Goal: Task Accomplishment & Management: Manage account settings

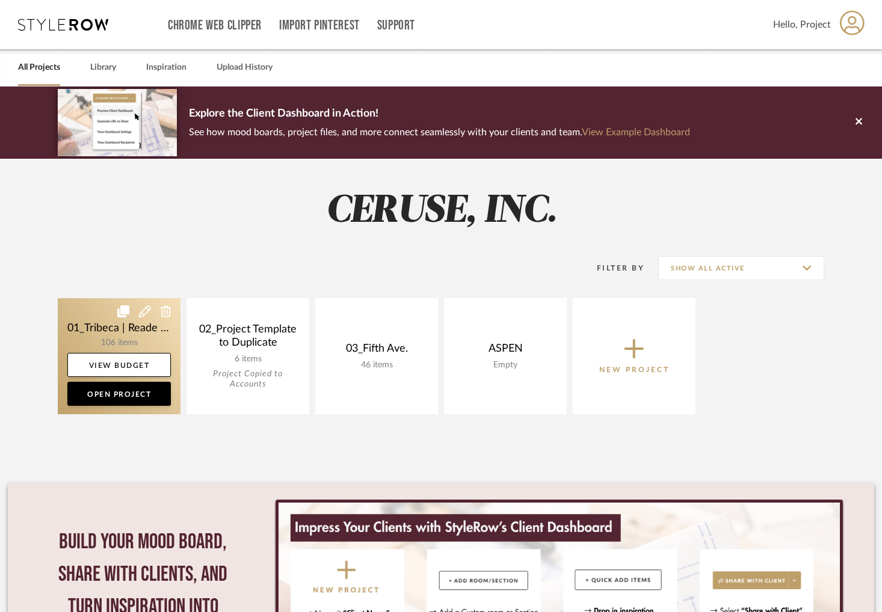
click at [127, 340] on link at bounding box center [119, 356] width 123 height 116
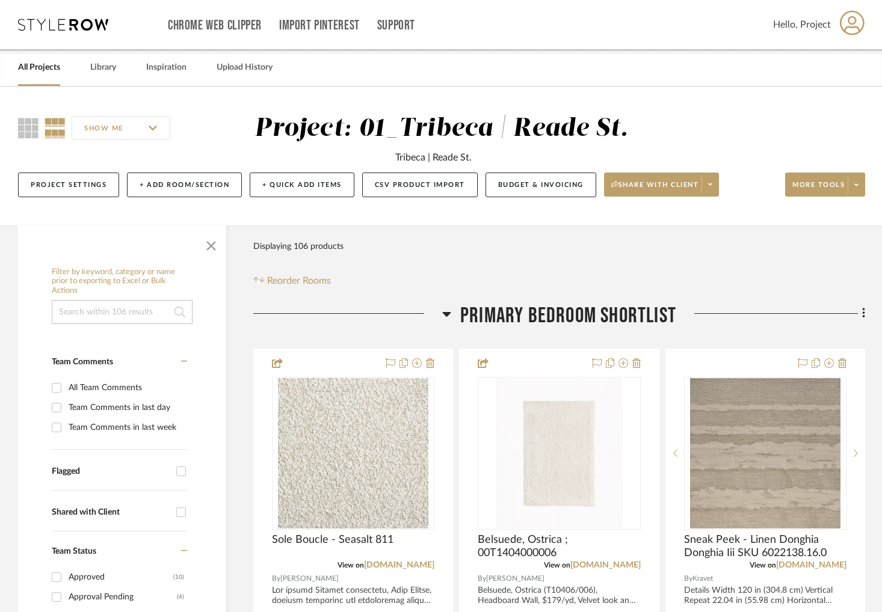
click at [139, 313] on input at bounding box center [122, 312] width 141 height 24
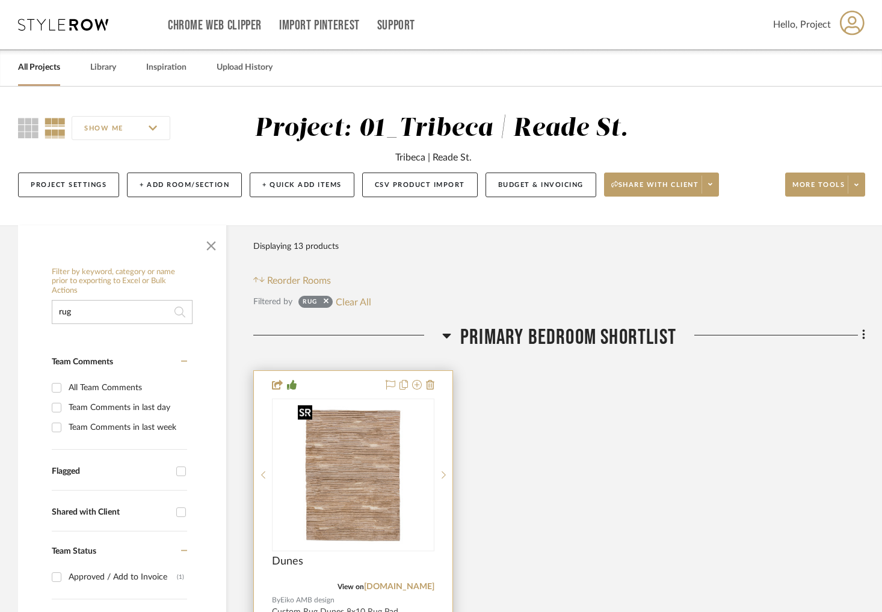
type input "rug"
click at [341, 446] on div at bounding box center [353, 551] width 162 height 304
click at [349, 452] on img "0" at bounding box center [353, 475] width 120 height 150
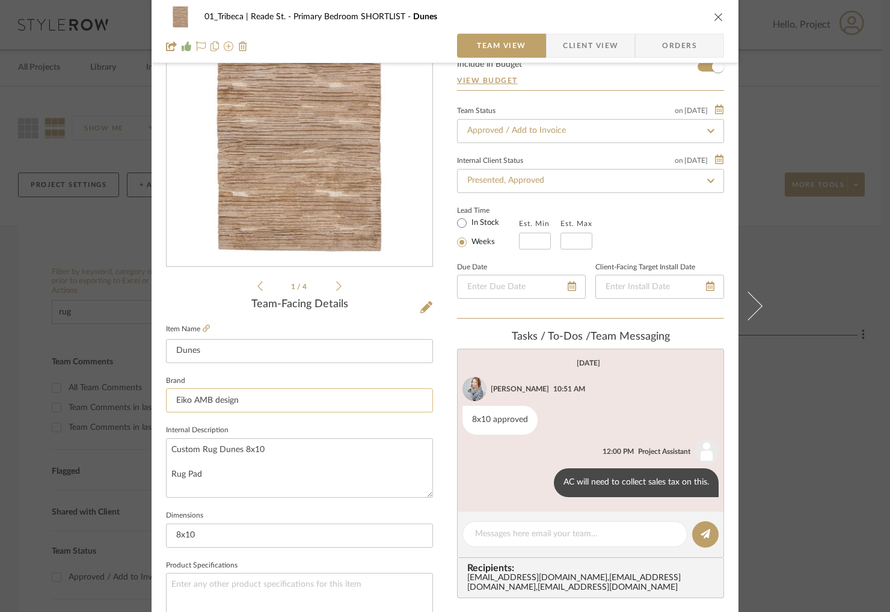
scroll to position [88, 0]
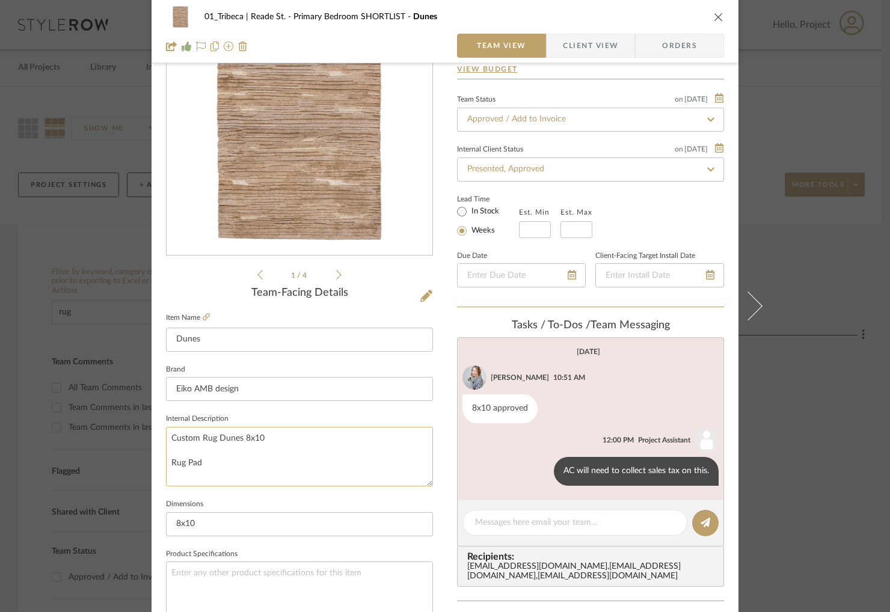
click at [262, 441] on textarea "Custom Rug Dunes 8x10 Rug Pad" at bounding box center [299, 457] width 267 height 60
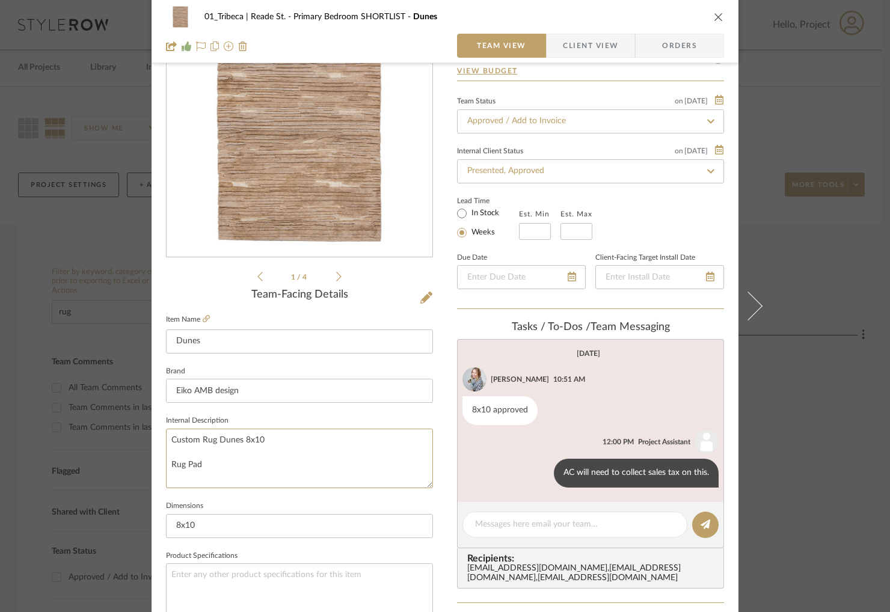
scroll to position [86, 0]
click at [684, 45] on span "Orders" at bounding box center [679, 46] width 61 height 24
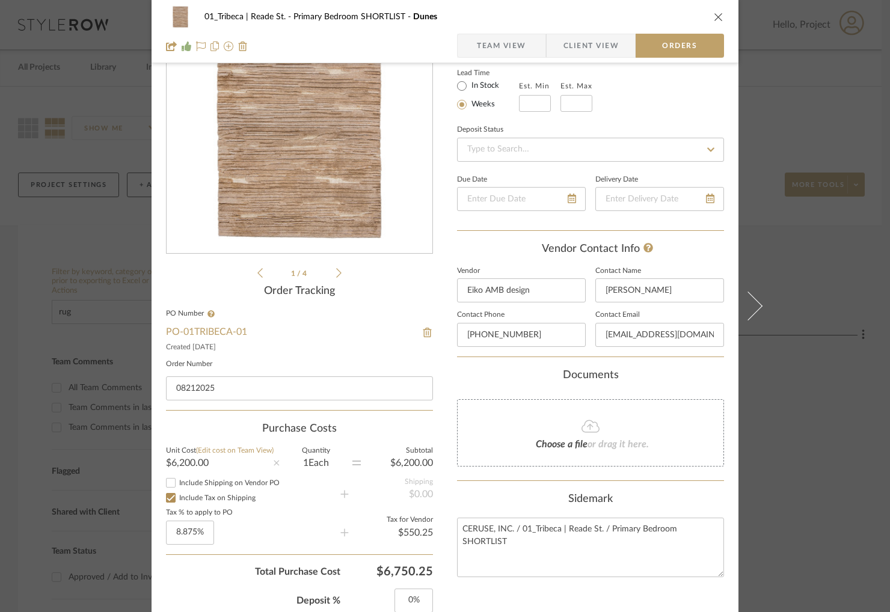
scroll to position [91, 0]
click at [486, 46] on span "Team View" at bounding box center [501, 46] width 49 height 24
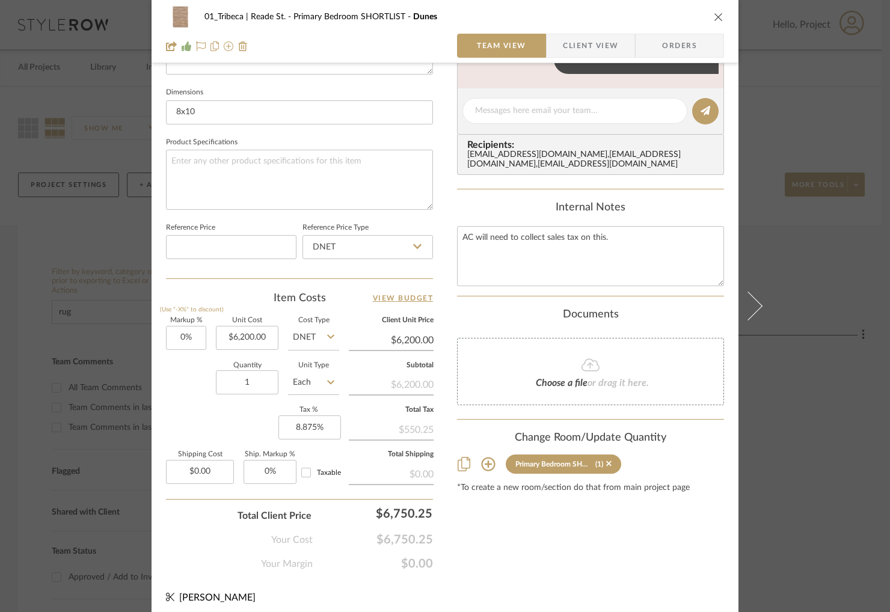
scroll to position [498, 0]
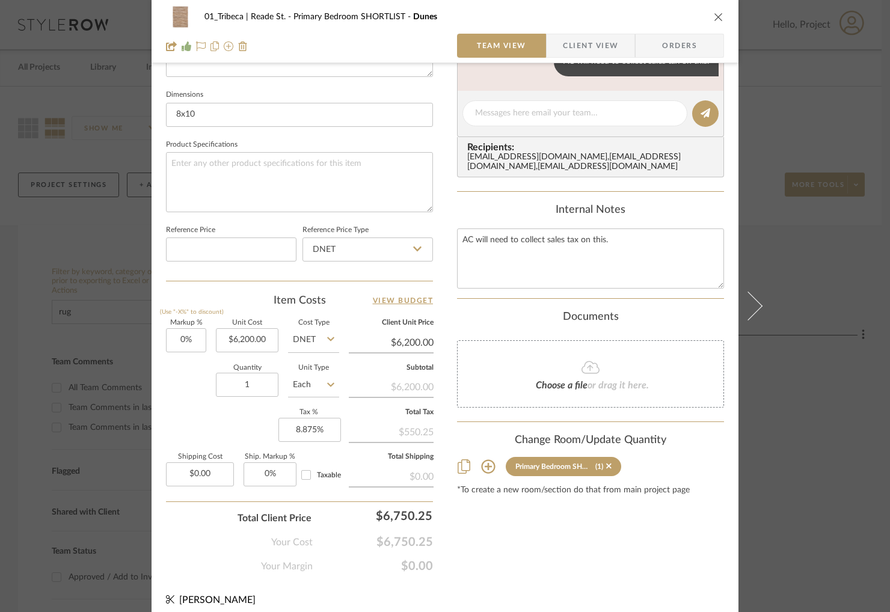
click at [329, 337] on icon at bounding box center [330, 339] width 7 height 10
click at [256, 384] on input "1" at bounding box center [247, 385] width 63 height 24
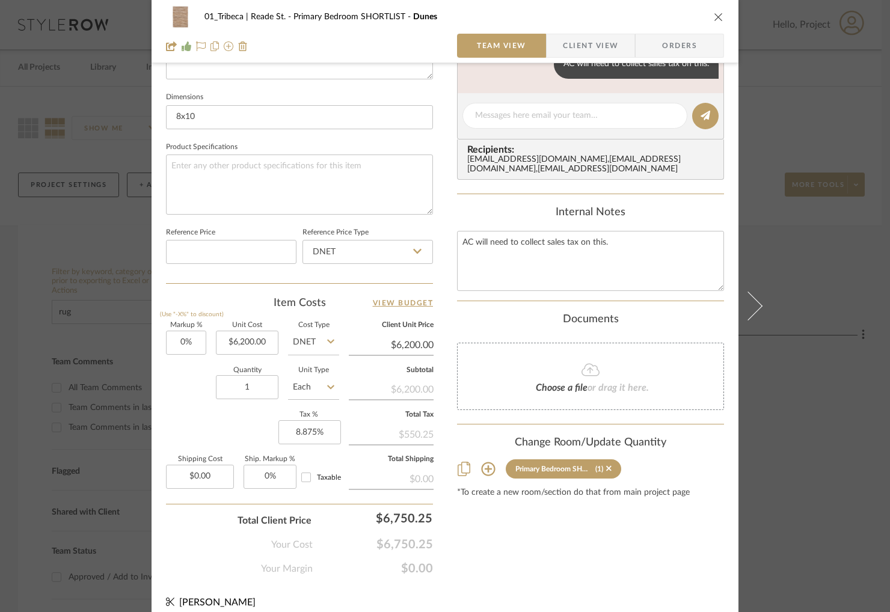
click at [327, 385] on icon at bounding box center [330, 387] width 7 height 4
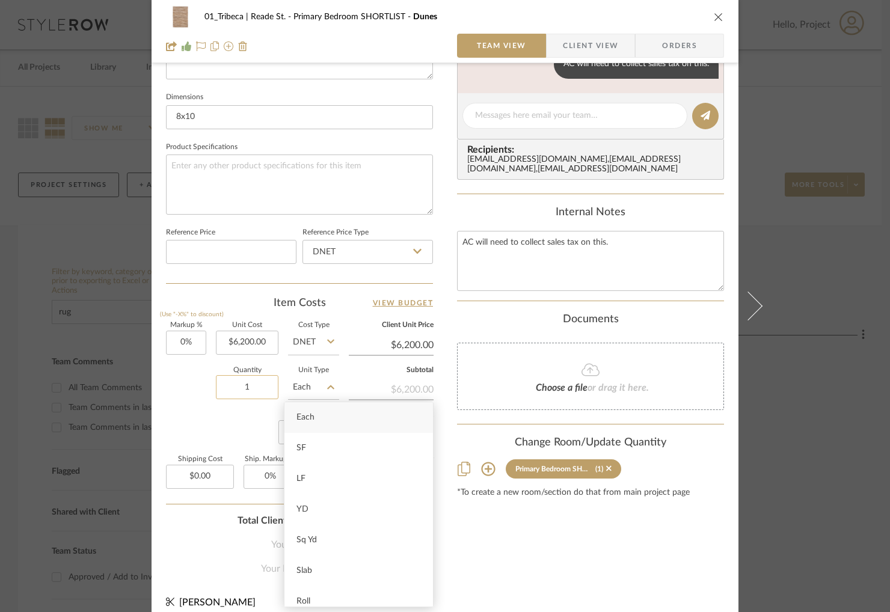
click at [260, 388] on input "1" at bounding box center [247, 387] width 63 height 24
click at [181, 414] on div "Markup % (Use "-X%" to discount) 0% Unit Cost $6,200.00 Cost Type DNET Client U…" at bounding box center [299, 410] width 267 height 176
click at [210, 298] on div "Item Costs View Budget" at bounding box center [299, 303] width 267 height 14
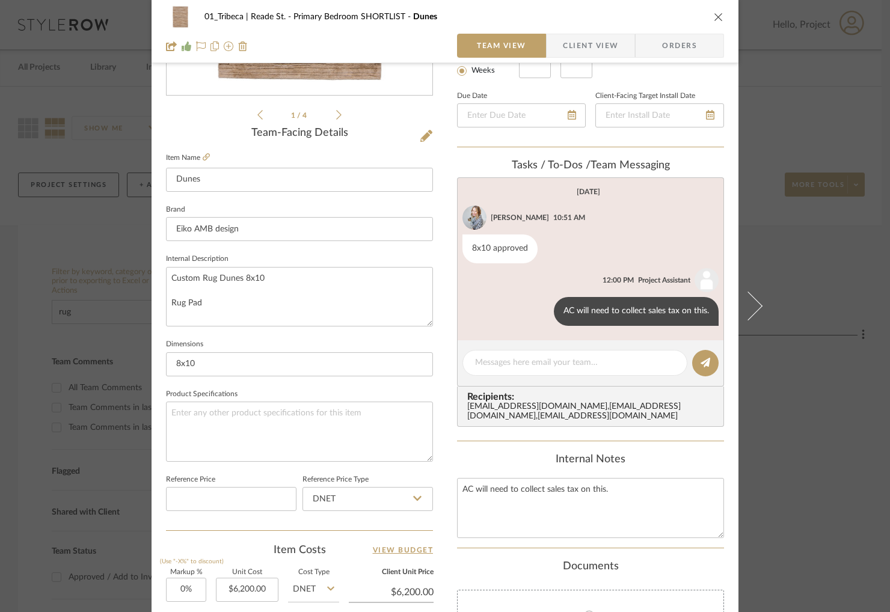
scroll to position [247, 0]
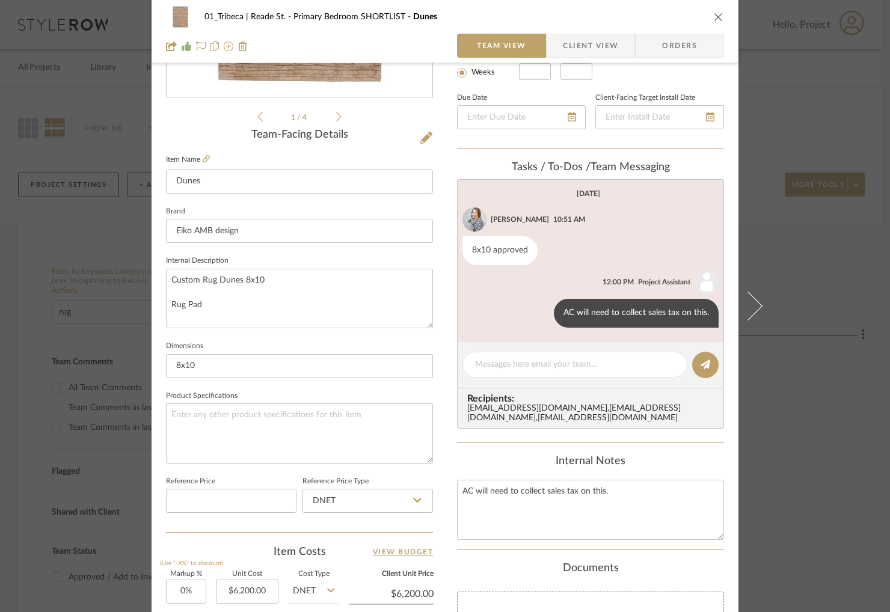
click at [381, 20] on span "Primary Bedroom SHORTLIST" at bounding box center [353, 17] width 120 height 8
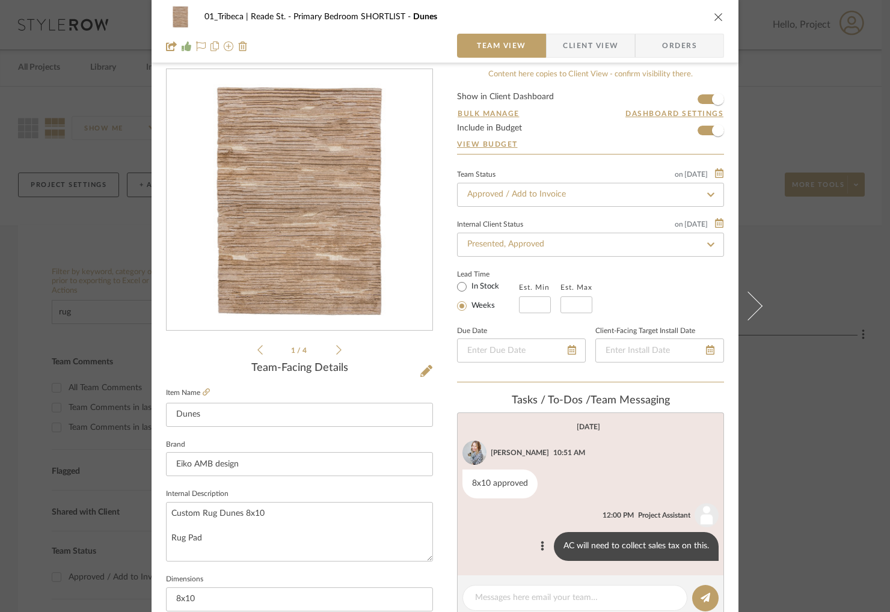
scroll to position [0, 0]
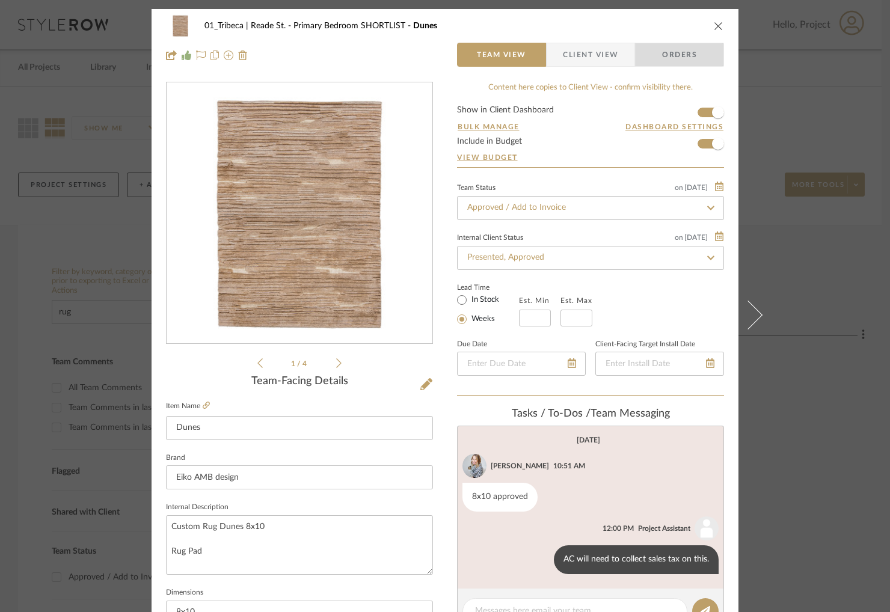
click at [668, 51] on span "Orders" at bounding box center [679, 55] width 61 height 24
type textarea "Custom Rug Dunes 8x10 and Rug Pad"
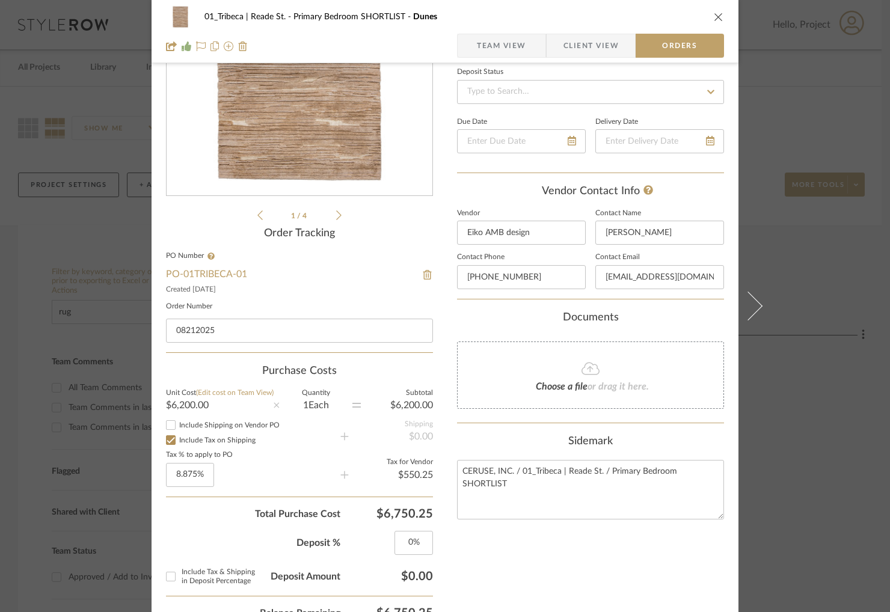
scroll to position [150, 0]
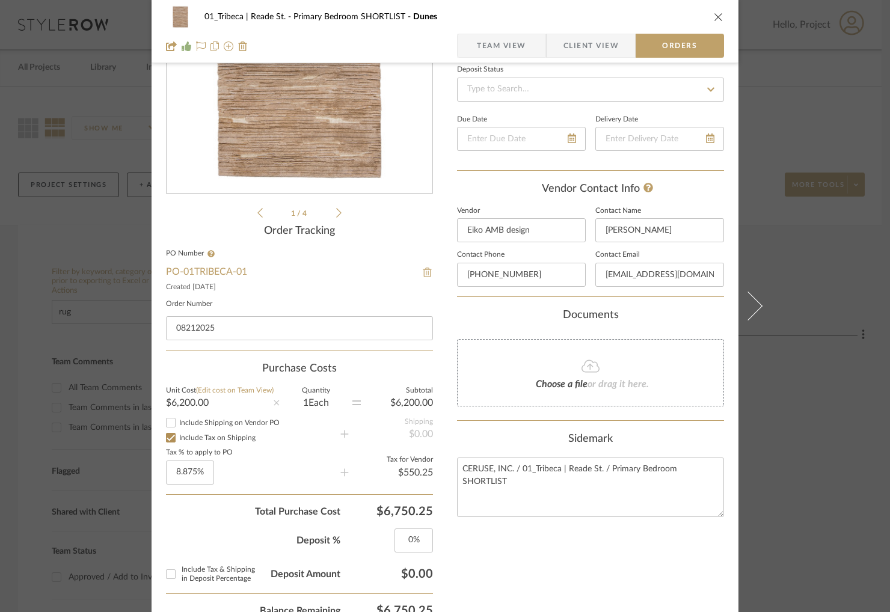
click at [422, 272] on img at bounding box center [427, 273] width 11 height 10
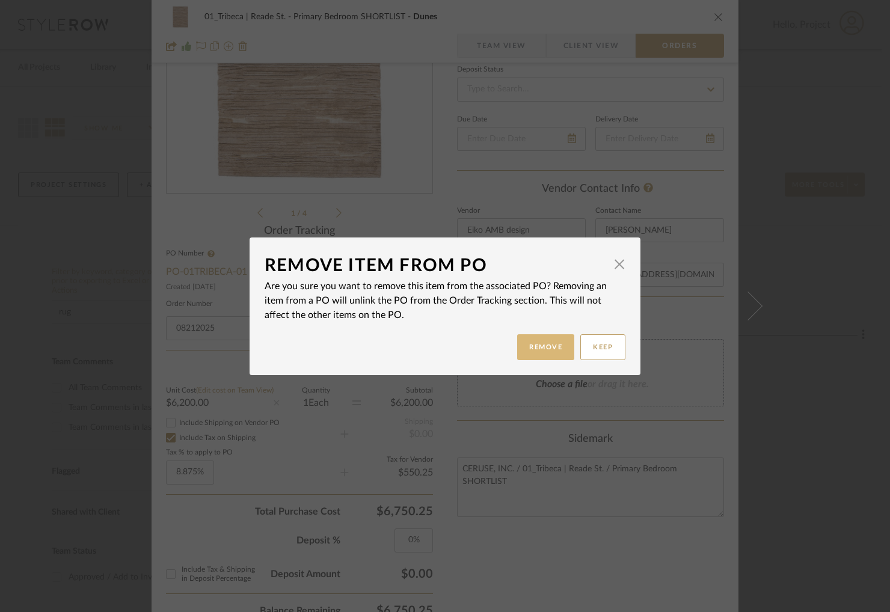
click at [529, 346] on button "Remove" at bounding box center [545, 347] width 57 height 26
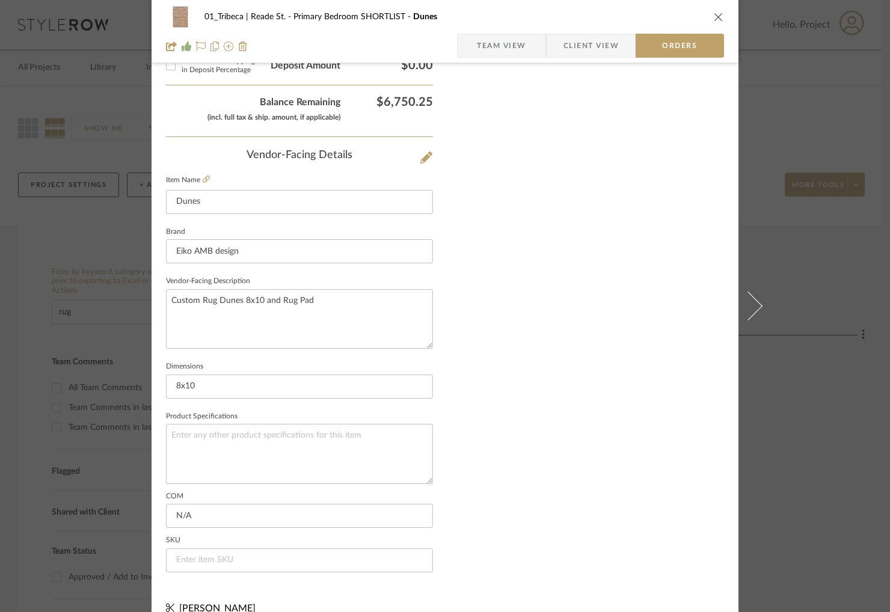
scroll to position [651, 0]
click at [200, 435] on textarea at bounding box center [299, 452] width 267 height 60
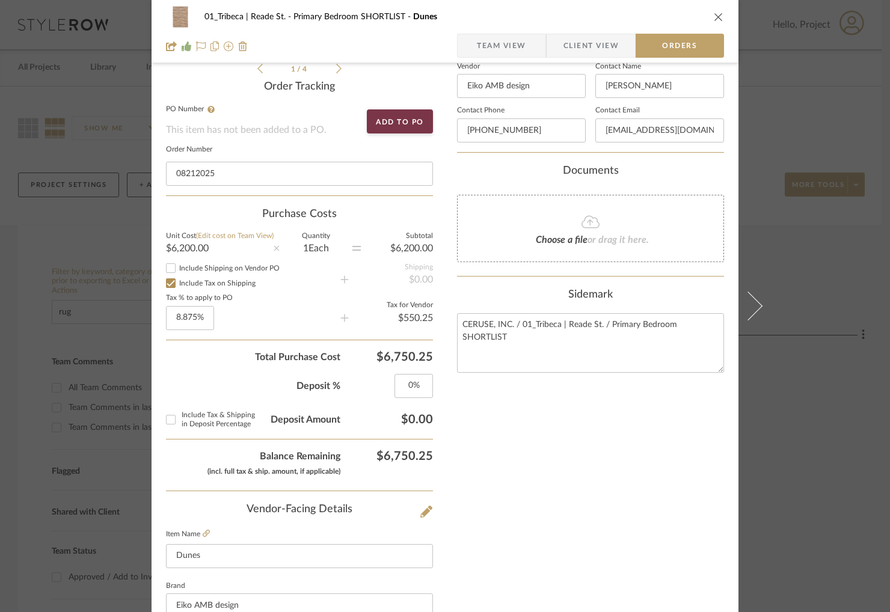
scroll to position [168, 0]
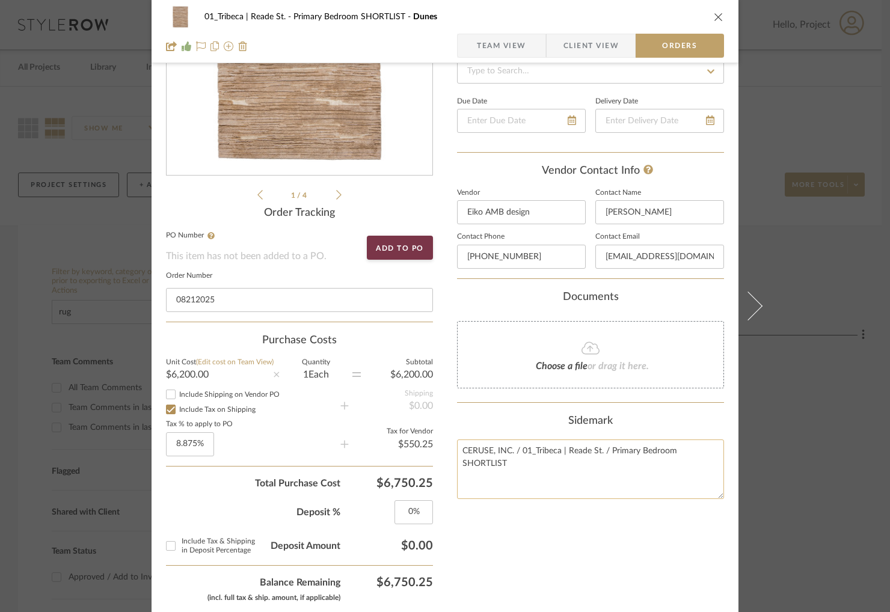
type textarea "Rug and Rug Pad"
click at [504, 464] on textarea "CERUSE, INC. / 01_Tribeca | Reade St. / Primary Bedroom SHORTLIST" at bounding box center [590, 470] width 267 height 60
drag, startPoint x: 517, startPoint y: 465, endPoint x: 457, endPoint y: 466, distance: 59.5
click at [457, 466] on textarea "CERUSE, INC. / 01_Tribeca | Reade St. / Primary Bedroom SHORTLIST" at bounding box center [590, 470] width 267 height 60
type textarea "CERUSE, INC. / 01_Tribeca | Reade St. / Primary Bedroom"
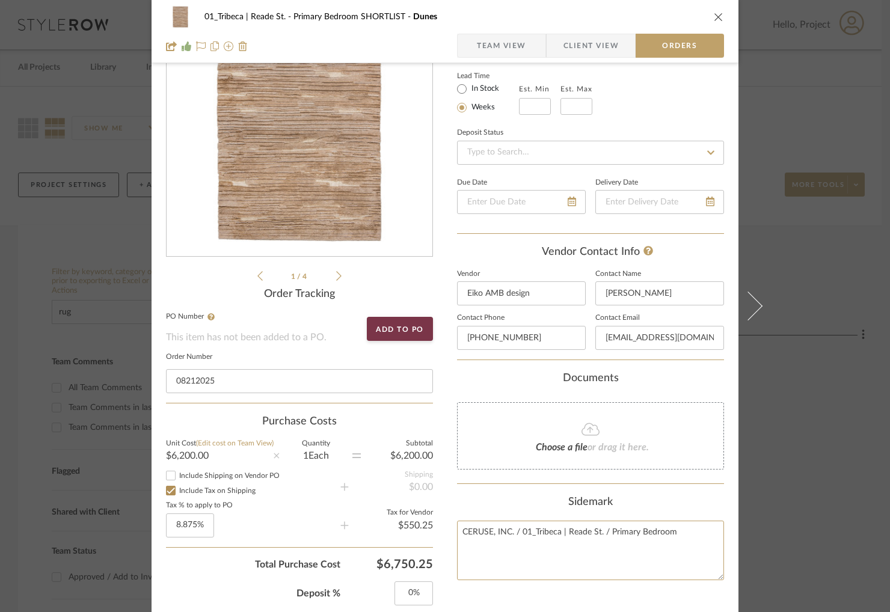
scroll to position [90, 0]
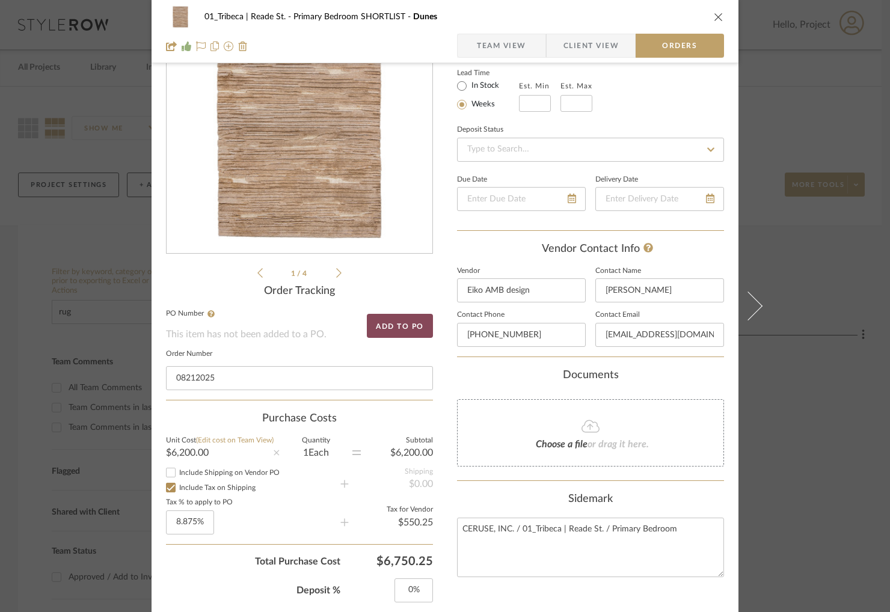
click at [379, 319] on button "Add to PO" at bounding box center [400, 326] width 66 height 24
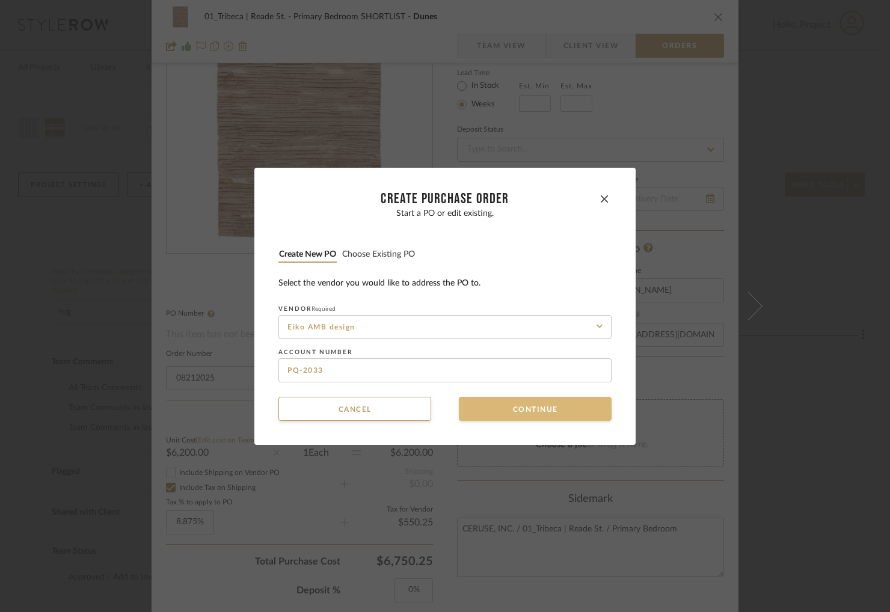
click at [521, 410] on button "Continue" at bounding box center [535, 409] width 153 height 24
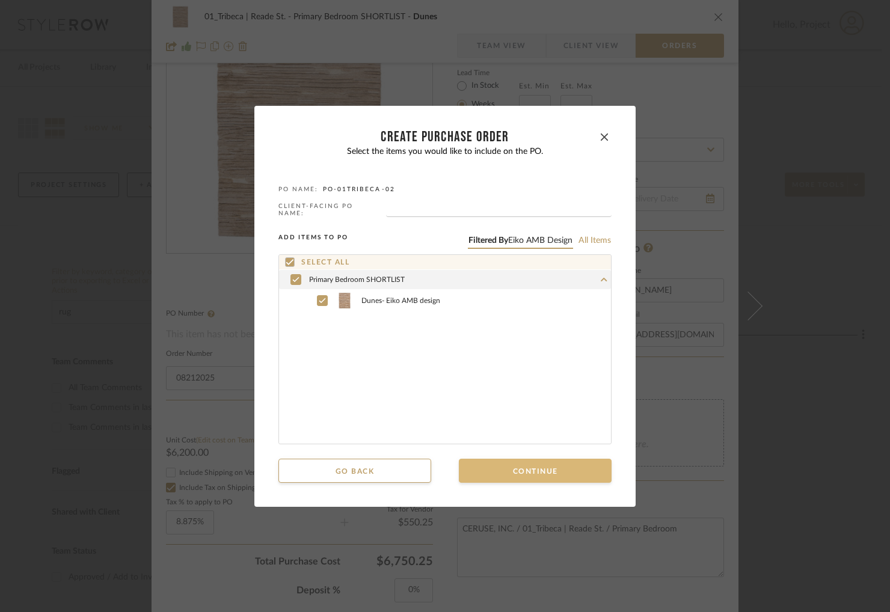
click at [497, 465] on button "Continue" at bounding box center [535, 471] width 153 height 24
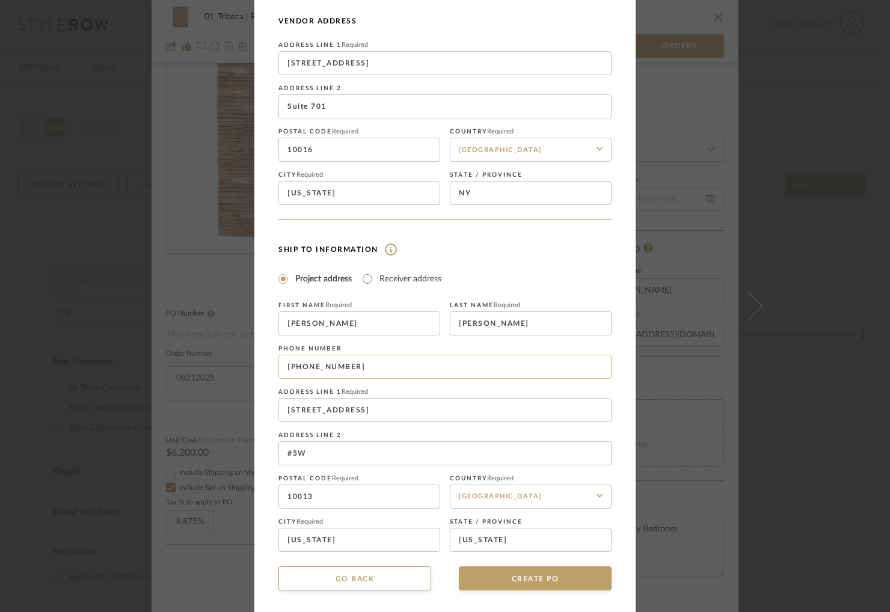
scroll to position [78, 0]
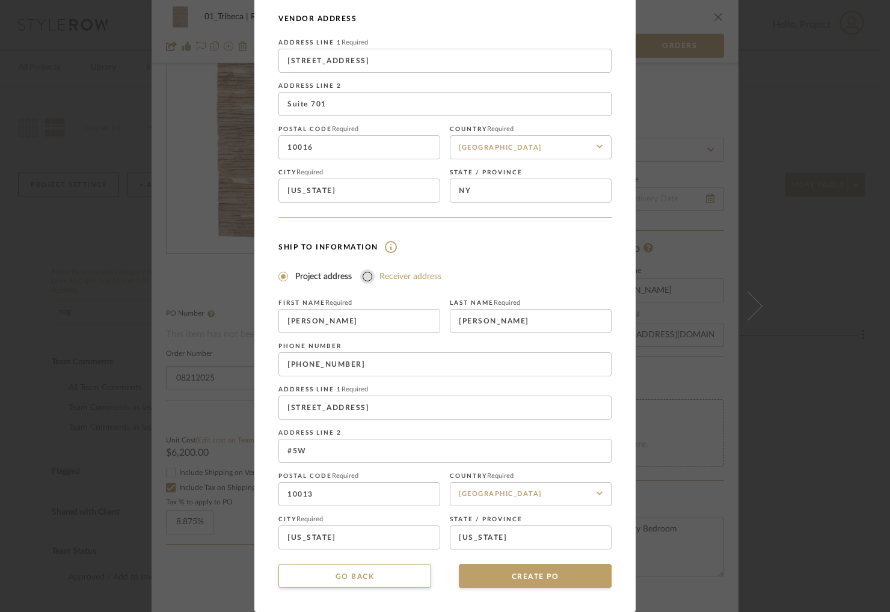
click at [363, 276] on input "Receiver address" at bounding box center [367, 276] width 14 height 14
radio input "true"
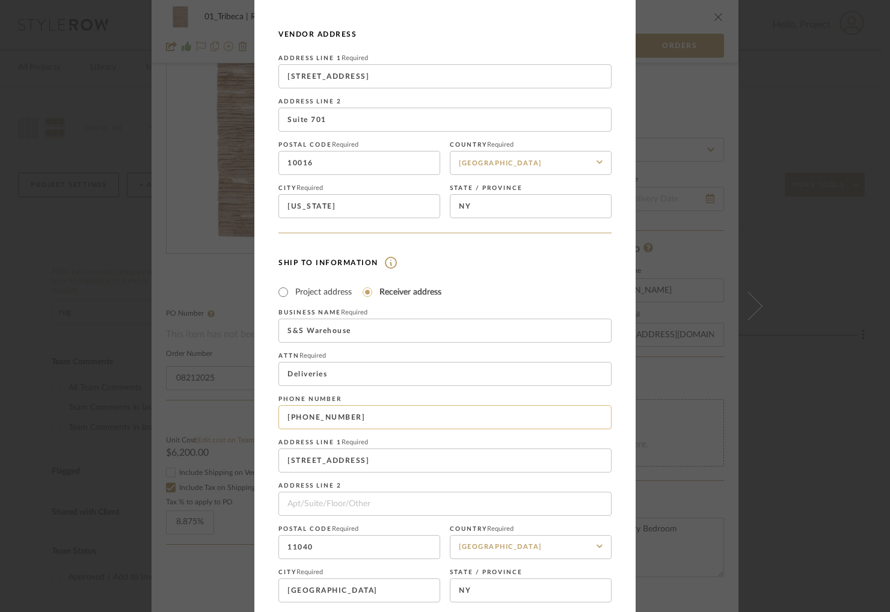
scroll to position [115, 0]
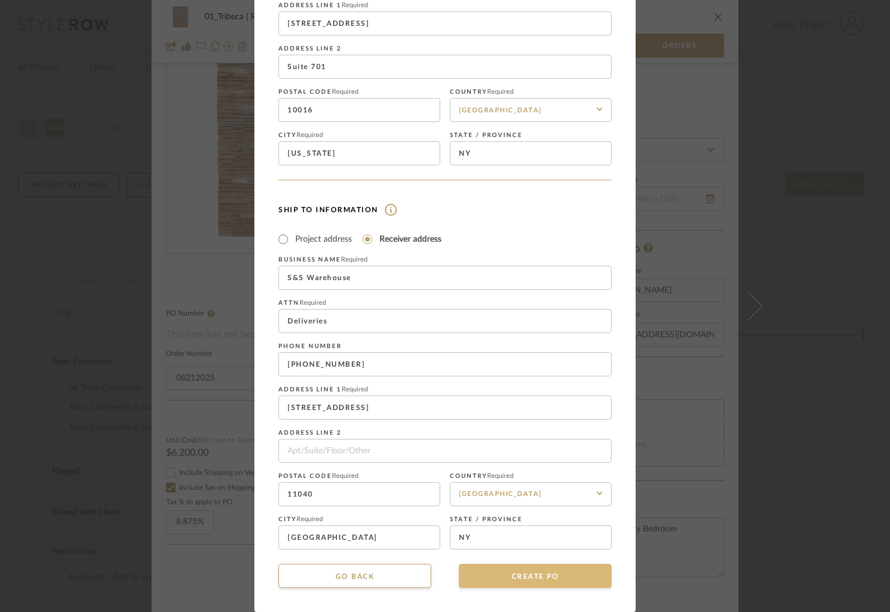
click at [506, 577] on button "CREATE PO" at bounding box center [535, 576] width 153 height 24
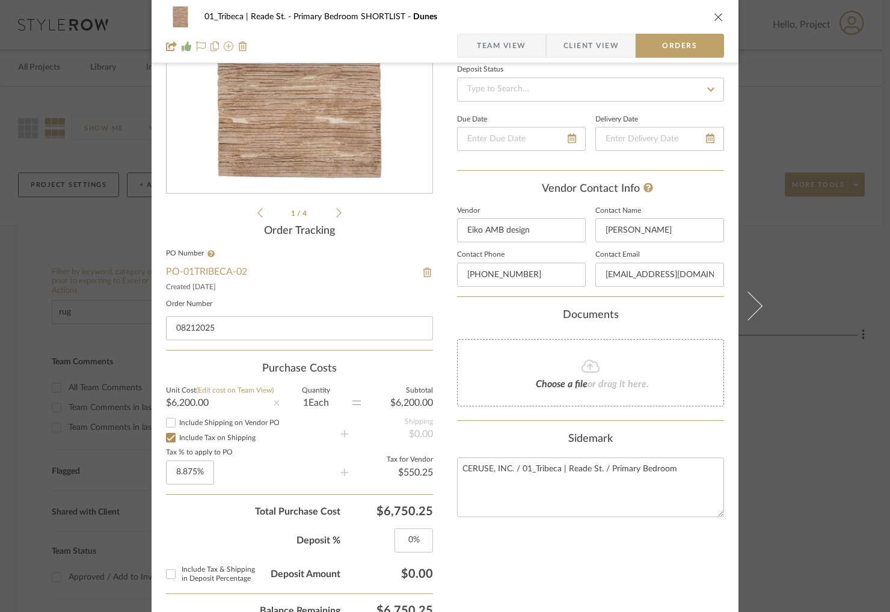
scroll to position [177, 0]
